Goal: Information Seeking & Learning: Learn about a topic

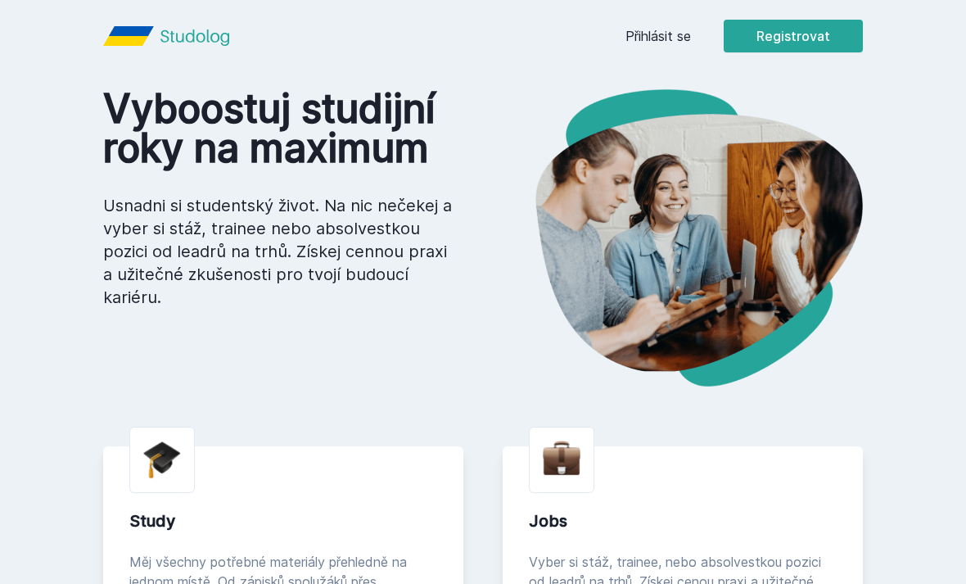
scroll to position [32, 0]
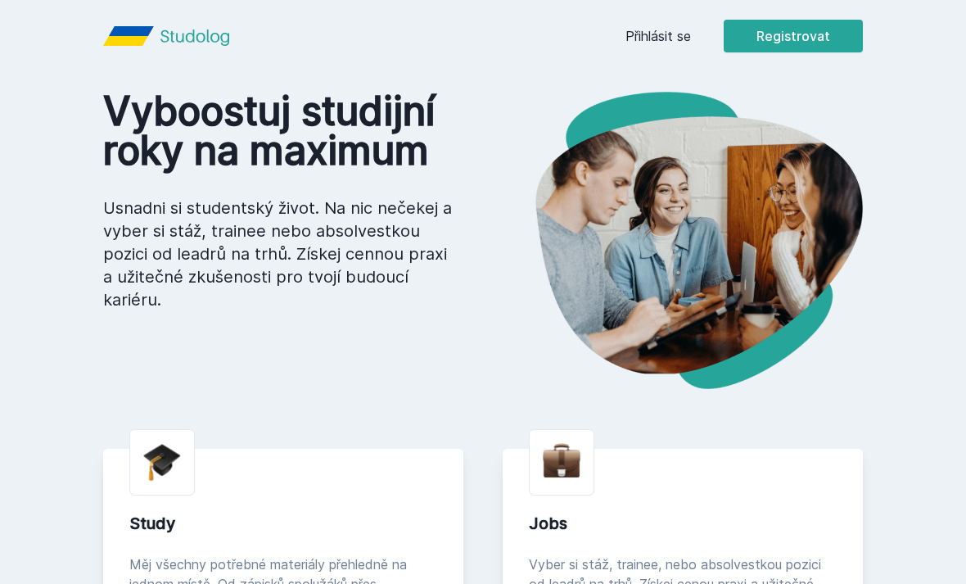
click at [666, 36] on link "Přihlásit se" at bounding box center [659, 36] width 66 height 20
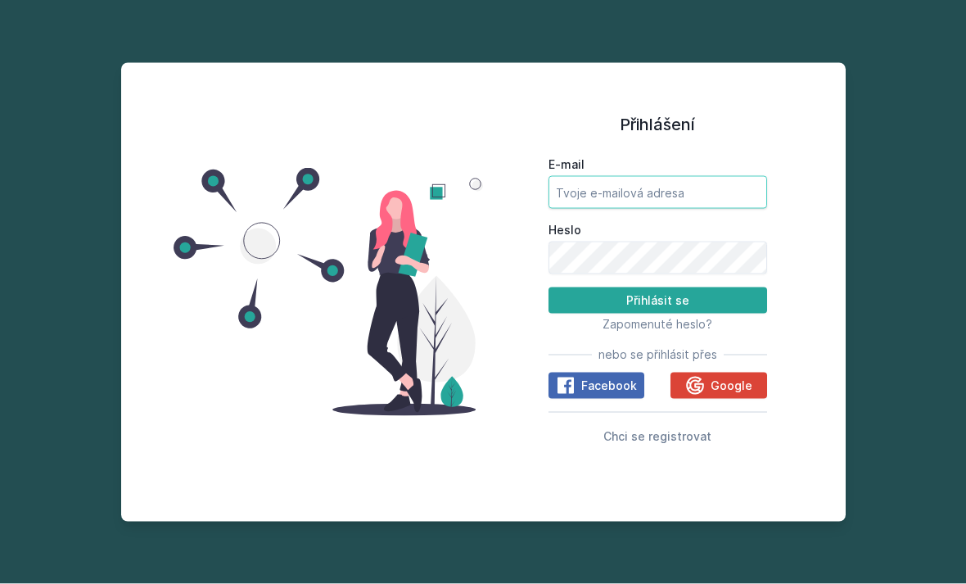
click at [667, 209] on input "E-mail" at bounding box center [658, 192] width 219 height 33
type input "[EMAIL_ADDRESS][DOMAIN_NAME]"
click at [657, 314] on button "Přihlásit se" at bounding box center [658, 300] width 219 height 26
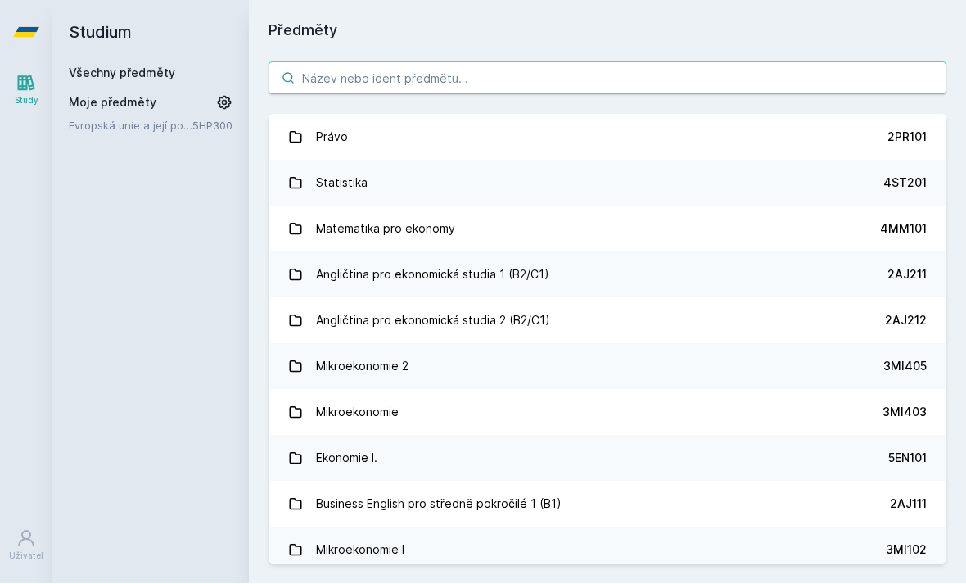
click at [778, 84] on input "search" at bounding box center [608, 78] width 678 height 33
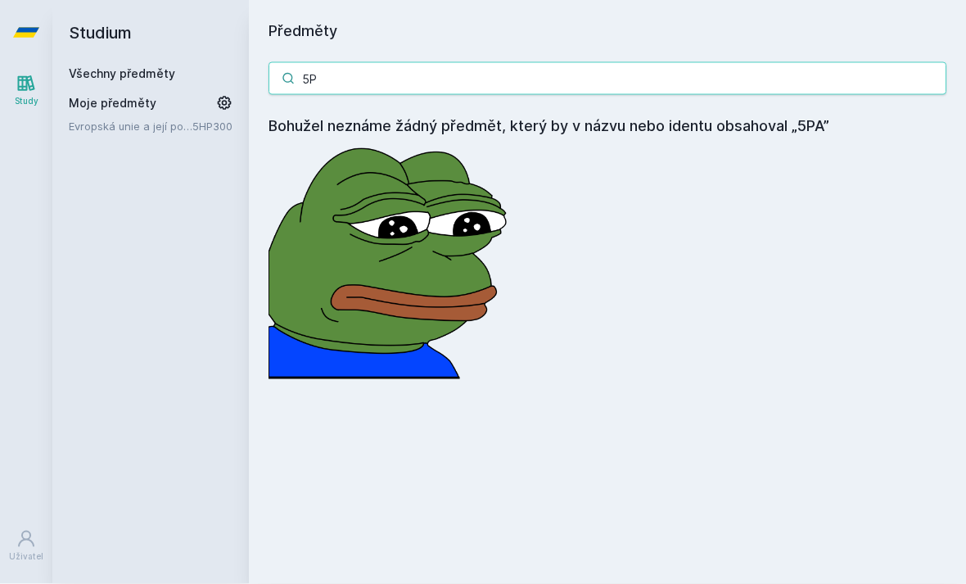
type input "5"
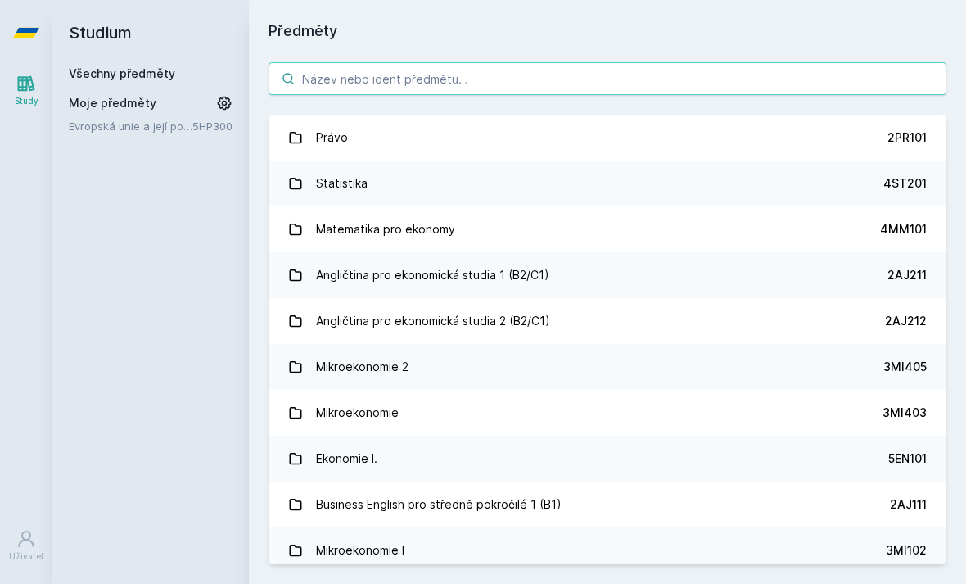
click at [580, 81] on input "search" at bounding box center [608, 78] width 678 height 33
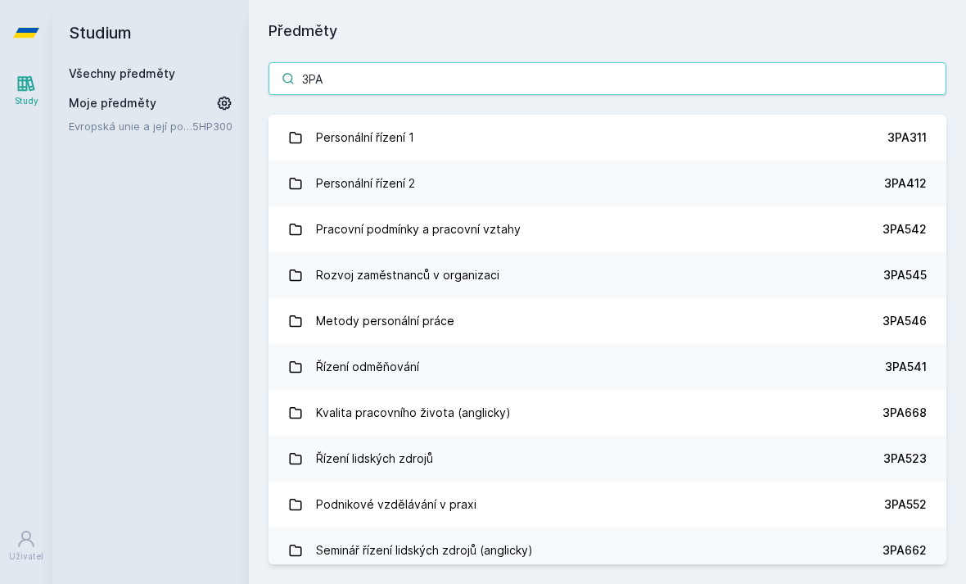
type input "3PA"
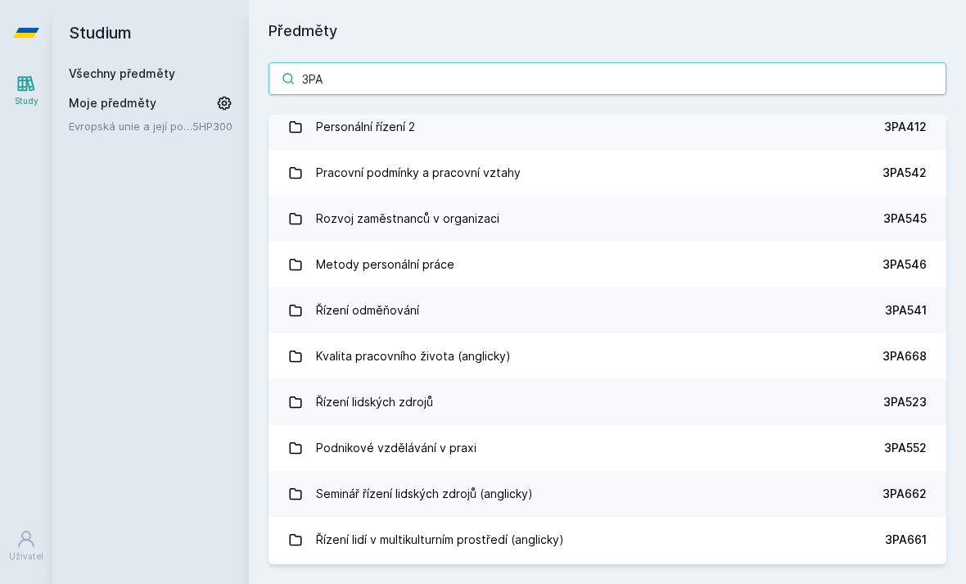
scroll to position [65, 0]
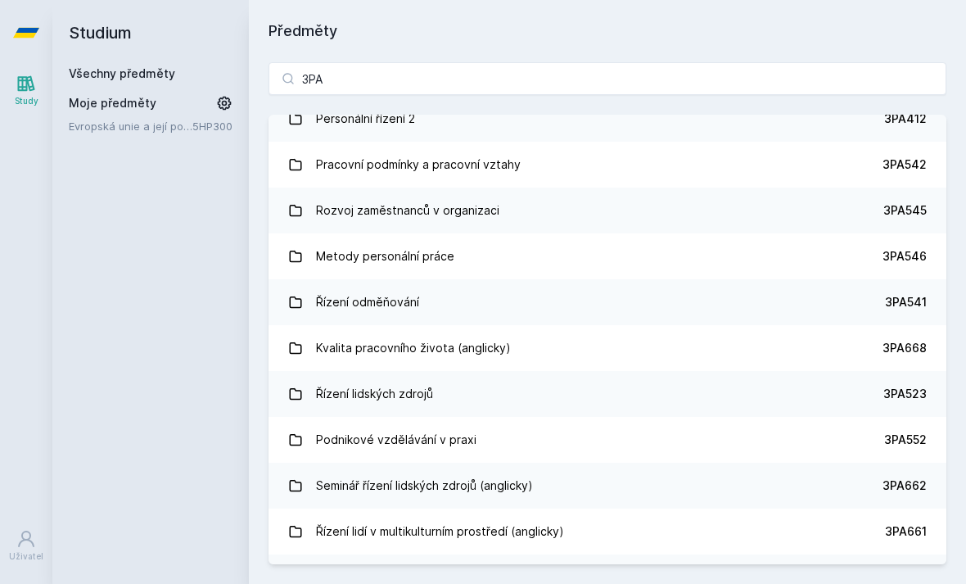
click at [743, 152] on link "Pracovní podmínky a pracovní vztahy 3PA542" at bounding box center [608, 165] width 678 height 46
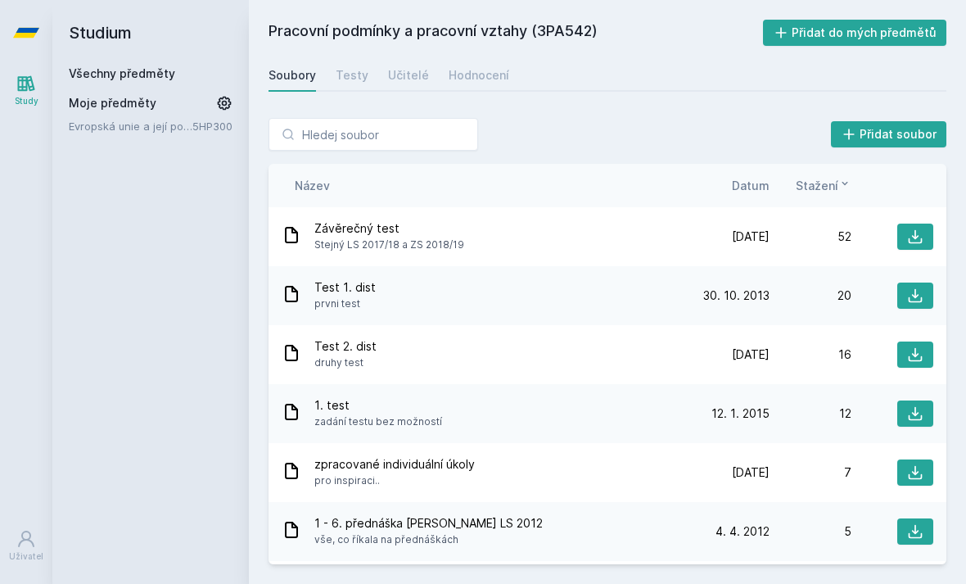
click at [616, 240] on div "Závěrečný test Stejný LS 2017/18 a ZS 2018/19" at bounding box center [485, 236] width 406 height 33
click at [642, 226] on div "Závěrečný test Stejný LS 2017/18 a ZS 2018/19" at bounding box center [485, 236] width 406 height 33
